Goal: Task Accomplishment & Management: Manage account settings

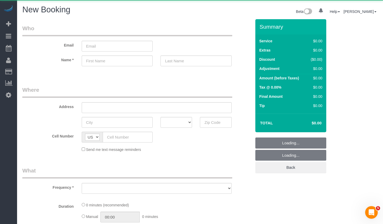
select select "number:89"
select select "number:90"
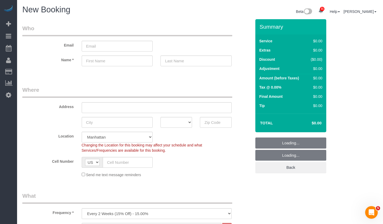
select select "object:1409"
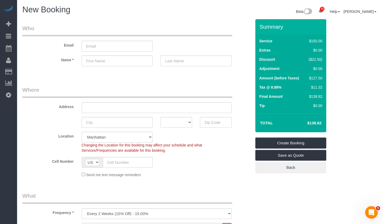
scroll to position [64, 0]
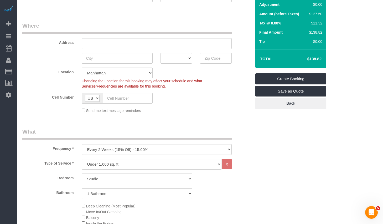
click at [127, 144] on div "One Time Weekly (20% Off) - 20.00% Every 2 Weeks (15% Off) - 15.00% Every 4 Wee…" at bounding box center [157, 149] width 158 height 11
click at [118, 150] on select "One Time Weekly (20% Off) - 20.00% Every 2 Weeks (15% Off) - 15.00% Every 4 Wee…" at bounding box center [157, 149] width 150 height 11
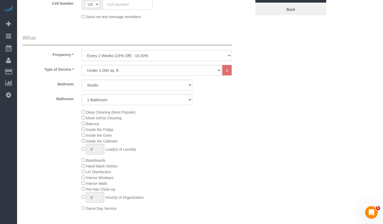
scroll to position [173, 0]
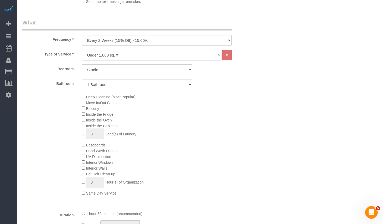
click at [115, 54] on select "Under 1,000 sq. ft. 1,001 - 1,500 sq. ft. 1,500+ sq. ft. Custom Cleaning Office…" at bounding box center [152, 55] width 140 height 11
click at [121, 57] on select "Under 1,000 sq. ft. 1,001 - 1,500 sq. ft. 1,500+ sq. ft. Custom Cleaning Office…" at bounding box center [152, 55] width 140 height 11
click at [113, 67] on select "Studio 1 Bedroom 2 Bedrooms 3 Bedrooms" at bounding box center [137, 69] width 111 height 11
select select "2"
click at [82, 64] on select "Studio 1 Bedroom 2 Bedrooms 3 Bedrooms" at bounding box center [137, 69] width 111 height 11
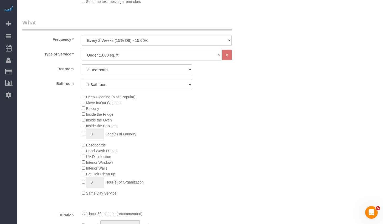
click at [114, 85] on select "1 Bathroom 2 Bathrooms" at bounding box center [137, 84] width 111 height 11
select select "2"
click at [82, 79] on select "1 Bathroom 2 Bathrooms" at bounding box center [137, 84] width 111 height 11
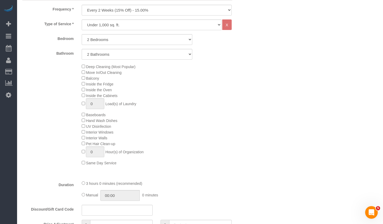
scroll to position [190, 0]
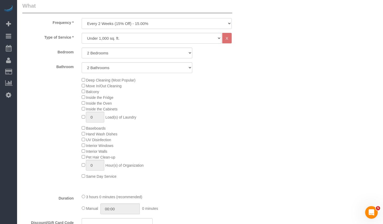
click at [139, 23] on select "One Time Weekly (20% Off) - 20.00% Every 2 Weeks (15% Off) - 15.00% Every 4 Wee…" at bounding box center [157, 23] width 150 height 11
drag, startPoint x: 94, startPoint y: 117, endPoint x: 79, endPoint y: 115, distance: 15.0
click at [79, 115] on div "Deep Cleaning (Most Popular) Move In/Out Cleaning Balcony Inside the Fridge Ins…" at bounding box center [167, 128] width 178 height 102
type input "2"
click at [180, 137] on div "Deep Cleaning (Most Popular) Move In/Out Cleaning Balcony Inside the Fridge Ins…" at bounding box center [167, 128] width 178 height 102
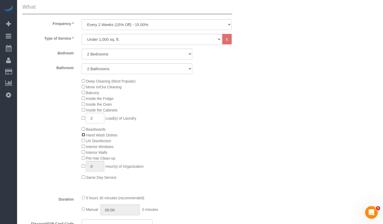
scroll to position [186, 0]
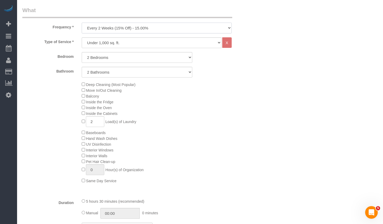
click at [142, 28] on select "One Time Weekly (20% Off) - 20.00% Every 2 Weeks (15% Off) - 15.00% Every 4 Wee…" at bounding box center [157, 28] width 150 height 11
click at [142, 27] on select "One Time Weekly (20% Off) - 20.00% Every 2 Weeks (15% Off) - 15.00% Every 4 Wee…" at bounding box center [157, 28] width 150 height 11
click at [167, 30] on select "One Time Weekly (20% Off) - 20.00% Every 2 Weeks (15% Off) - 15.00% Every 4 Wee…" at bounding box center [157, 28] width 150 height 11
click at [82, 23] on select "One Time Weekly (20% Off) - 20.00% Every 2 Weeks (15% Off) - 15.00% Every 4 Wee…" at bounding box center [157, 28] width 150 height 11
click at [149, 33] on select "One Time Weekly (20% Off) - 20.00% Every 2 Weeks (15% Off) - 15.00% Every 4 Wee…" at bounding box center [157, 28] width 150 height 11
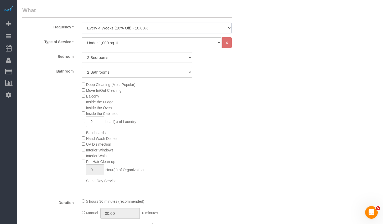
select select "object:1409"
click at [82, 23] on select "One Time Weekly (20% Off) - 20.00% Every 2 Weeks (15% Off) - 15.00% Every 4 Wee…" at bounding box center [157, 28] width 150 height 11
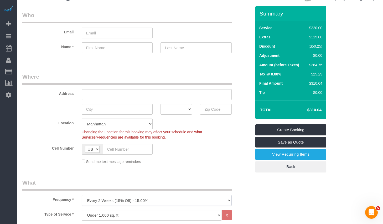
scroll to position [0, 0]
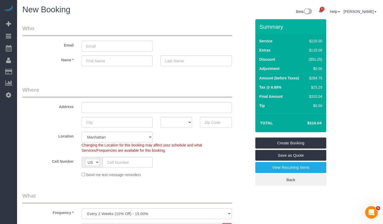
click at [116, 10] on h1 "New Booking" at bounding box center [109, 9] width 174 height 9
click at [107, 47] on input "email" at bounding box center [117, 46] width 71 height 11
paste input "Stephen.mcpharlin@gmail.com"
type input "Stephen.mcpharlin@gmail.com"
click at [99, 59] on input "text" at bounding box center [117, 60] width 71 height 11
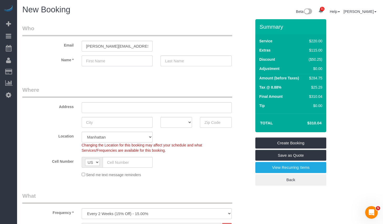
click at [110, 64] on input "text" at bounding box center [117, 60] width 71 height 11
paste input "Stephen.mcpharlin"
click at [114, 60] on input "Stephen.mcpharlin" at bounding box center [117, 60] width 71 height 11
type input "Stephen."
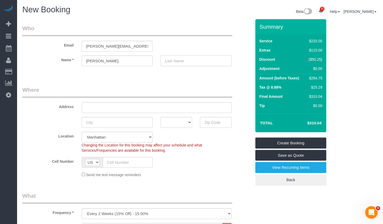
click at [184, 64] on input "text" at bounding box center [196, 60] width 71 height 11
paste input "mcpharlin"
click at [168, 62] on input "mcpharlin" at bounding box center [196, 60] width 71 height 11
type input "Mcpharlin"
drag, startPoint x: 108, startPoint y: 61, endPoint x: 111, endPoint y: 62, distance: 2.9
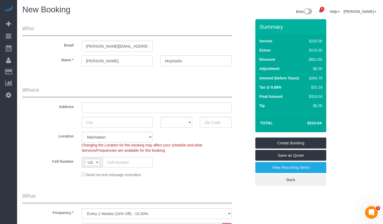
click at [109, 61] on input "Stephen." at bounding box center [117, 60] width 71 height 11
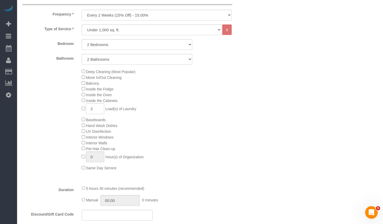
scroll to position [213, 0]
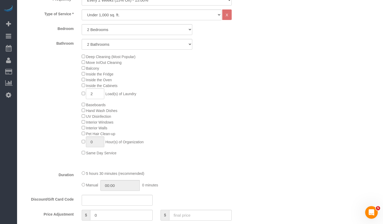
type input "Stephen"
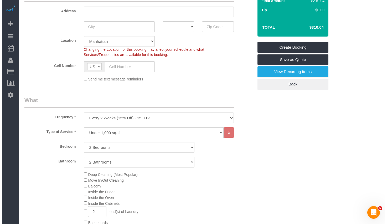
scroll to position [0, 0]
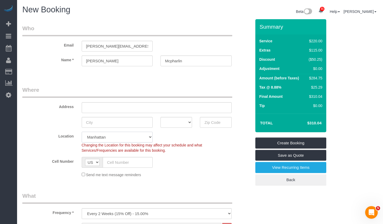
click at [131, 138] on select "Manhattan Austin Boston Bronx Brooklyn Charlotte Denver New Jersey Portland Que…" at bounding box center [117, 137] width 71 height 11
select select "11"
click at [82, 132] on select "Manhattan Austin Boston Bronx Brooklyn Charlotte Denver New Jersey Portland Que…" at bounding box center [117, 137] width 71 height 11
select select "object:1463"
select select "2"
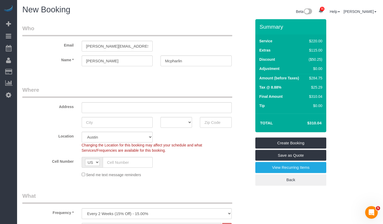
select select "2"
click at [215, 123] on input "text" at bounding box center [216, 122] width 32 height 11
paste input "78701"
type input "78701"
click at [281, 156] on link "Save as Quote" at bounding box center [291, 155] width 71 height 11
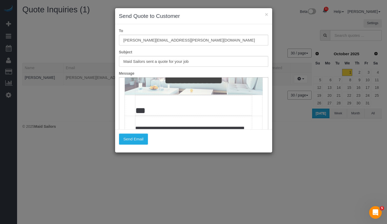
scroll to position [155, 0]
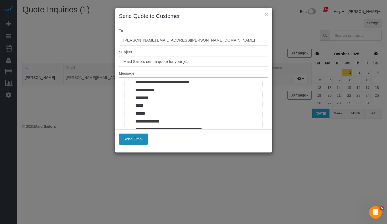
click at [140, 137] on button "Send Email" at bounding box center [133, 139] width 29 height 11
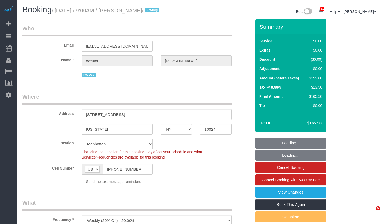
select select "NY"
select select "number:57"
select select "number:72"
select select "number:13"
select select "number:6"
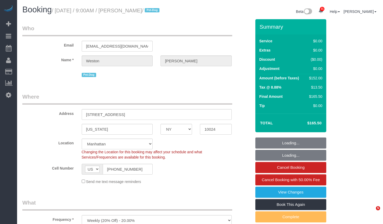
select select "2"
select select "spot1"
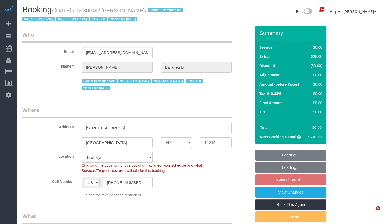
select select "NY"
select select "object:1491"
select select "string:stripe-pm_1No6cK4VGloSiKo7E2tmOfwl"
select select "2"
select select "number:89"
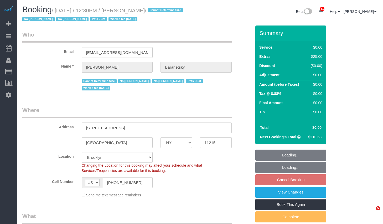
select select "number:90"
select select "number:14"
select select "number:7"
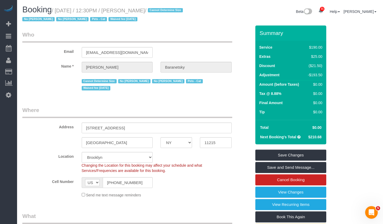
click at [59, 11] on small "/ October 02, 2025 / 12:30PM / Andrew Baranetsky / Cannot Determine Size No Mel…" at bounding box center [103, 15] width 162 height 15
click at [60, 10] on small "/ October 02, 2025 / 12:30PM / Andrew Baranetsky / Cannot Determine Size No Mel…" at bounding box center [103, 15] width 162 height 15
drag, startPoint x: 59, startPoint y: 11, endPoint x: 177, endPoint y: 9, distance: 117.3
click at [177, 9] on small "/ October 02, 2025 / 12:30PM / Andrew Baranetsky / Cannot Determine Size No Mel…" at bounding box center [103, 15] width 162 height 15
copy small "October 02, 2025 / 12:30PM / Andrew Baranetsky"
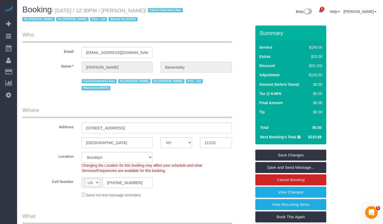
click at [144, 128] on input "574 7th Street, Apt. 12" at bounding box center [157, 128] width 150 height 11
click at [211, 142] on input "11215" at bounding box center [216, 142] width 32 height 11
click at [289, 193] on link "View Changes" at bounding box center [291, 192] width 71 height 11
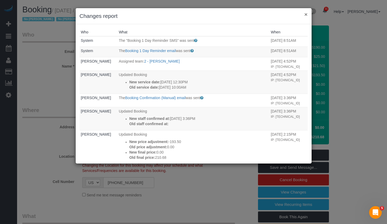
click at [305, 15] on button "×" at bounding box center [305, 15] width 3 height 6
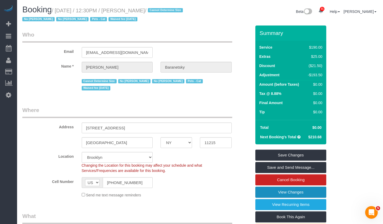
click at [286, 194] on link "View Changes" at bounding box center [291, 192] width 71 height 11
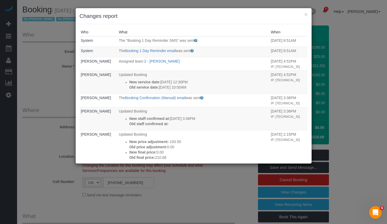
click at [67, 64] on div "× Changes report Who What When System The "Booking 1 Day Reminder SMS" was sent…" at bounding box center [193, 112] width 387 height 224
click at [306, 15] on button "×" at bounding box center [305, 15] width 3 height 6
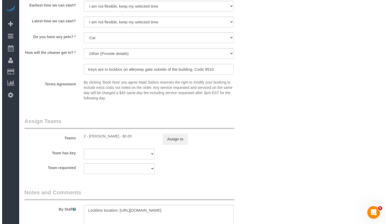
scroll to position [721, 0]
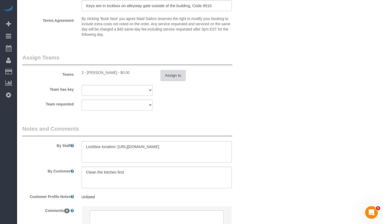
click at [182, 74] on button "Assign to" at bounding box center [173, 75] width 25 height 11
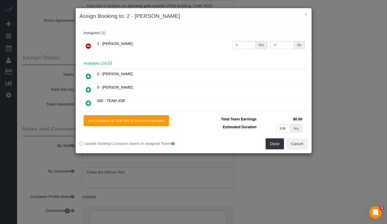
click at [89, 45] on icon at bounding box center [89, 46] width 6 height 6
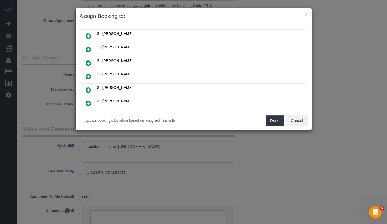
scroll to position [344, 0]
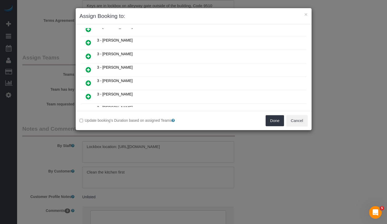
click at [89, 82] on icon at bounding box center [89, 83] width 6 height 6
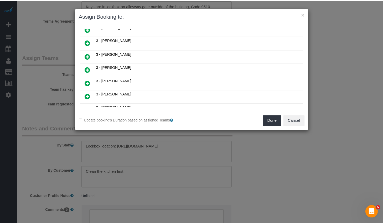
scroll to position [356, 0]
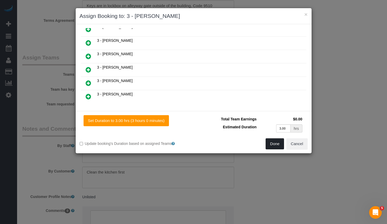
click at [280, 146] on button "Done" at bounding box center [275, 143] width 18 height 11
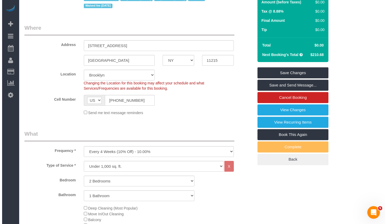
scroll to position [0, 0]
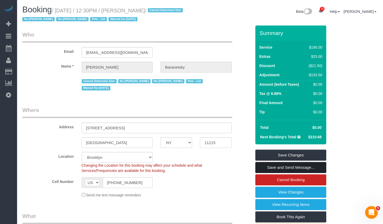
click at [269, 169] on link "Save and Send Message..." at bounding box center [291, 167] width 71 height 11
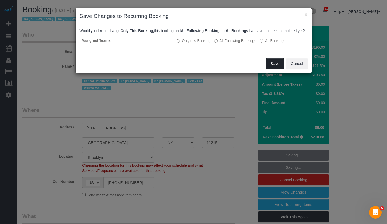
drag, startPoint x: 273, startPoint y: 69, endPoint x: 233, endPoint y: 70, distance: 39.7
click at [233, 70] on div "Save Cancel" at bounding box center [194, 63] width 236 height 19
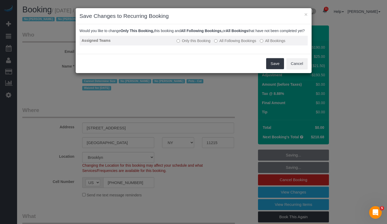
click at [226, 43] on label "All Following Bookings" at bounding box center [235, 40] width 42 height 5
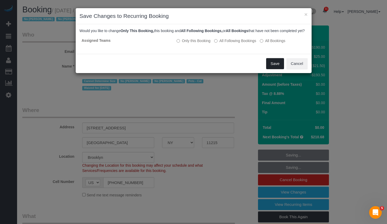
click at [274, 68] on button "Save" at bounding box center [275, 63] width 18 height 11
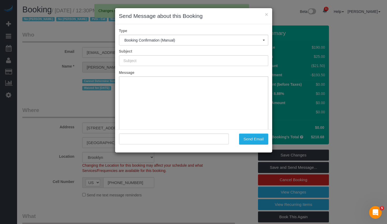
type input "Cleaning Confirmed for 10/02/2025 at 12:30pm"
type input ""Andrew Baranetsky" <5747stllc@gmail.com>"
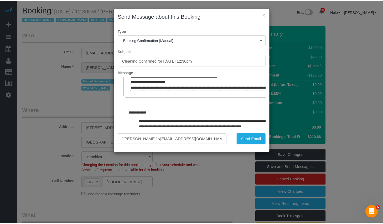
scroll to position [225, 0]
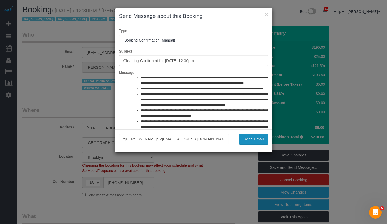
click at [257, 139] on button "Send Email" at bounding box center [253, 139] width 29 height 11
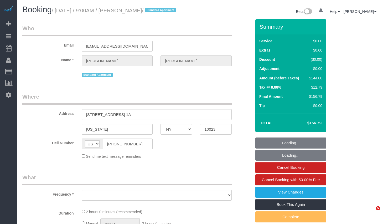
select select "NY"
select select "object:819"
select select "string:stripe-pm_1M8VeF4VGloSiKo76WoN5Amg"
select select "1"
select select "spot1"
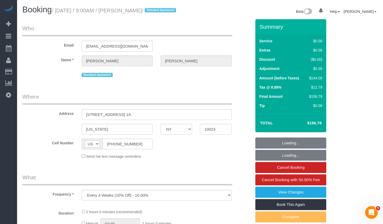
select select "number:89"
select select "number:90"
select select "number:15"
select select "number:5"
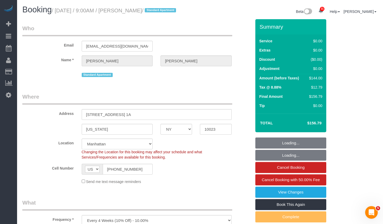
select select "object:1464"
select select "1"
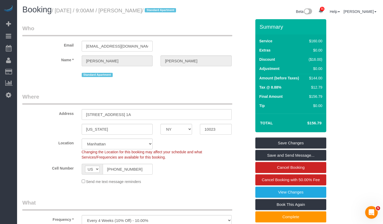
drag, startPoint x: 129, startPoint y: 12, endPoint x: 159, endPoint y: 13, distance: 29.2
click at [159, 13] on small "/ October 01, 2025 / 9:00AM / Neil Thakker / Standard Apartment" at bounding box center [115, 11] width 126 height 6
copy small "Neil Thakker"
drag, startPoint x: 59, startPoint y: 11, endPoint x: 157, endPoint y: 13, distance: 98.1
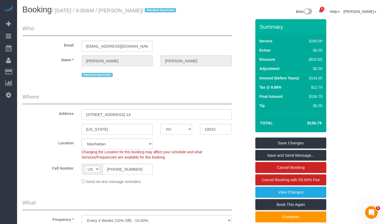
click at [157, 13] on small "/ October 01, 2025 / 9:00AM / Neil Thakker / Standard Apartment" at bounding box center [115, 11] width 126 height 6
copy small "October 01, 2025 / 9:00AM / Neil Thakker"
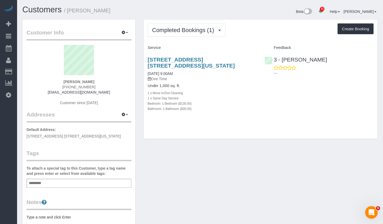
click at [169, 55] on div "[STREET_ADDRESS] [STREET_ADDRESS][US_STATE] [DATE] 9:00AM One Time Under 1,000 …" at bounding box center [202, 87] width 117 height 70
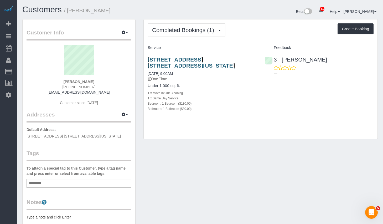
click at [168, 62] on link "[STREET_ADDRESS] [STREET_ADDRESS][US_STATE]" at bounding box center [191, 63] width 87 height 12
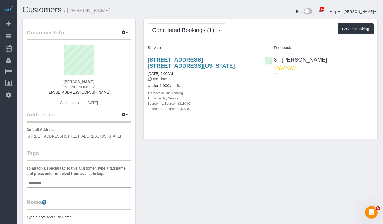
drag, startPoint x: 108, startPoint y: 93, endPoint x: 52, endPoint y: 92, distance: 56.8
click at [52, 92] on div "[PERSON_NAME] [PHONE_NUMBER] [EMAIL_ADDRESS][DOMAIN_NAME] Customer since [DATE]" at bounding box center [79, 78] width 105 height 66
copy link "[EMAIL_ADDRESS][DOMAIN_NAME]"
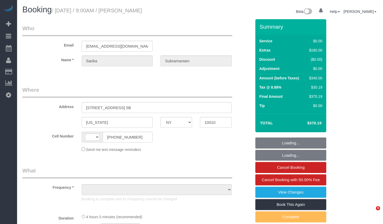
select select "NY"
select select "string:[GEOGRAPHIC_DATA]"
select select "object:740"
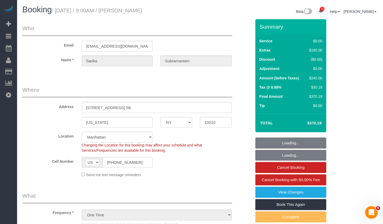
select select "string:stripe-pm_1Q8Ubs4VGloSiKo7YaqORlg8"
select select "1"
select select "object:924"
select select "number:89"
select select "number:90"
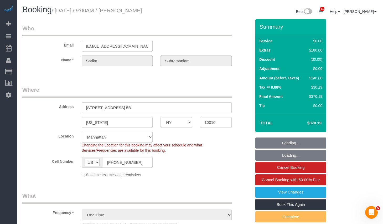
select select "number:15"
select select "number:5"
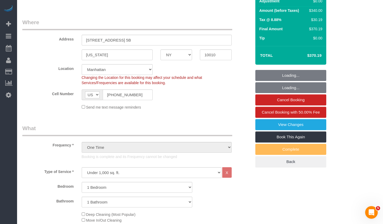
select select "spot1"
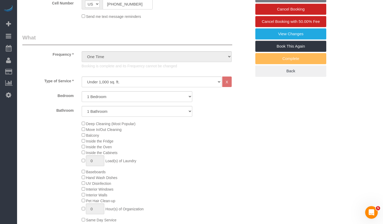
select select "1"
